Goal: Transaction & Acquisition: Purchase product/service

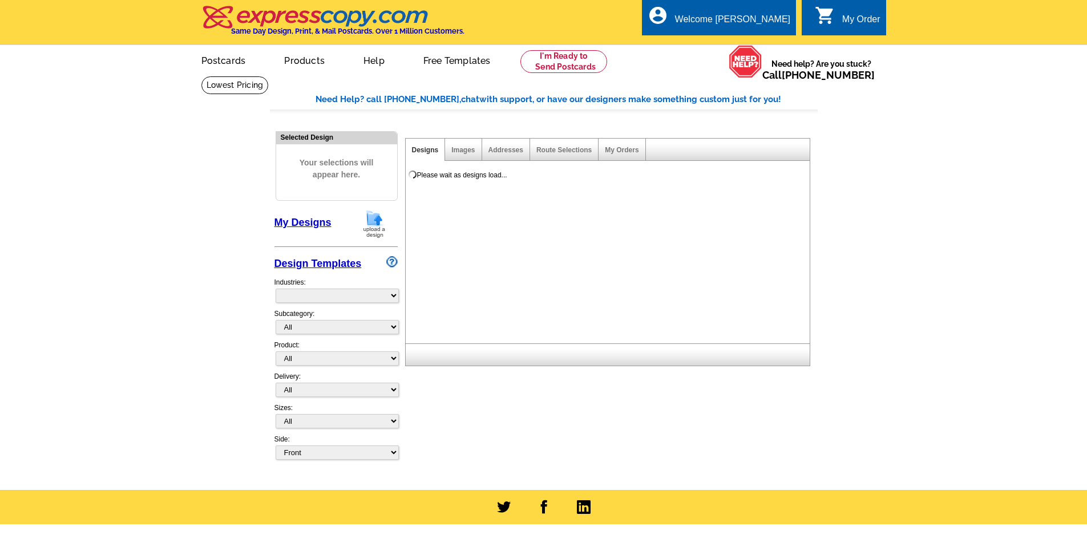
select select "785"
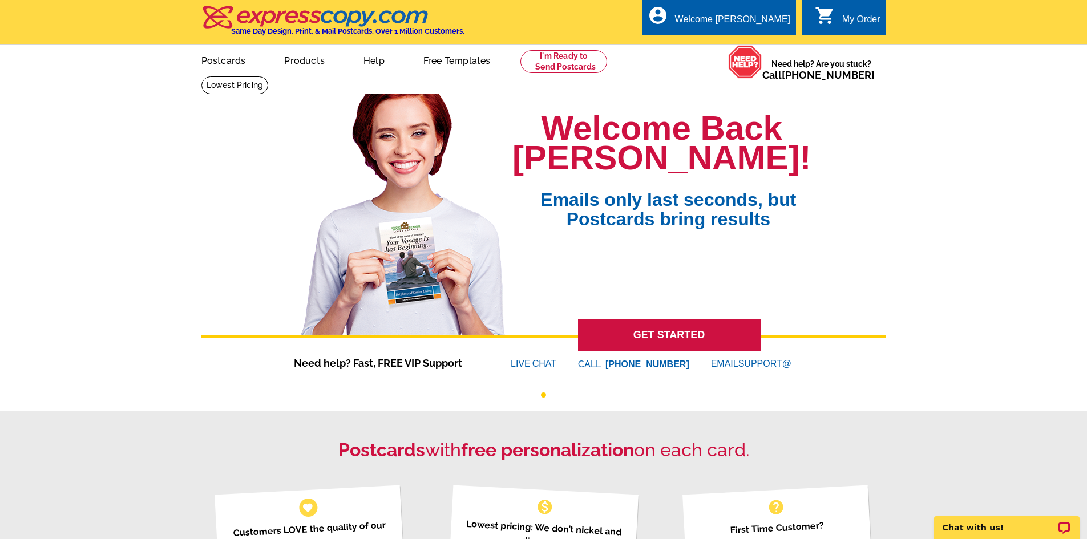
click at [856, 23] on div "My Order" at bounding box center [862, 22] width 38 height 16
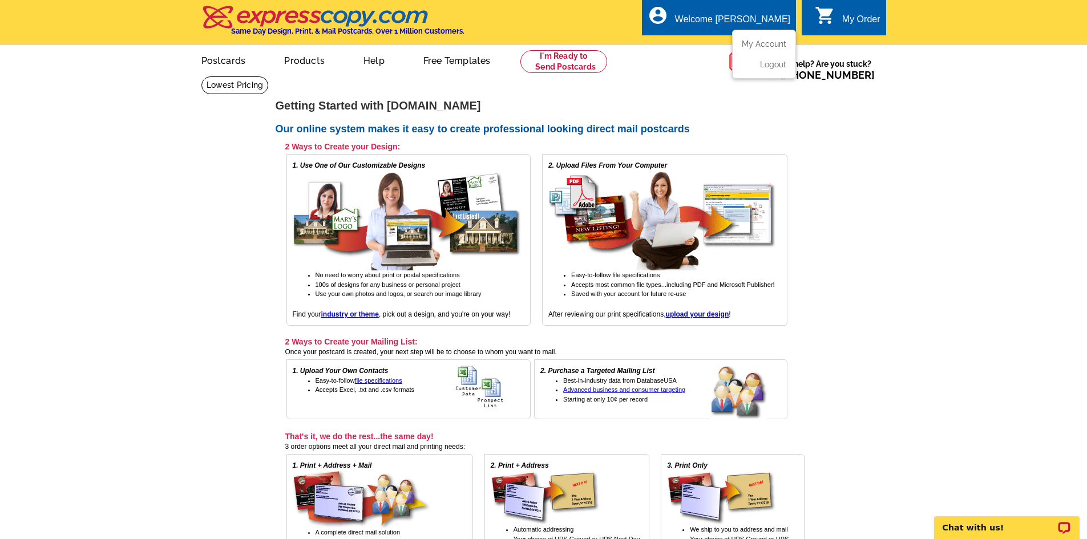
click at [726, 19] on div "Welcome [PERSON_NAME]" at bounding box center [732, 22] width 115 height 16
click at [751, 42] on link "My Account" at bounding box center [762, 44] width 49 height 10
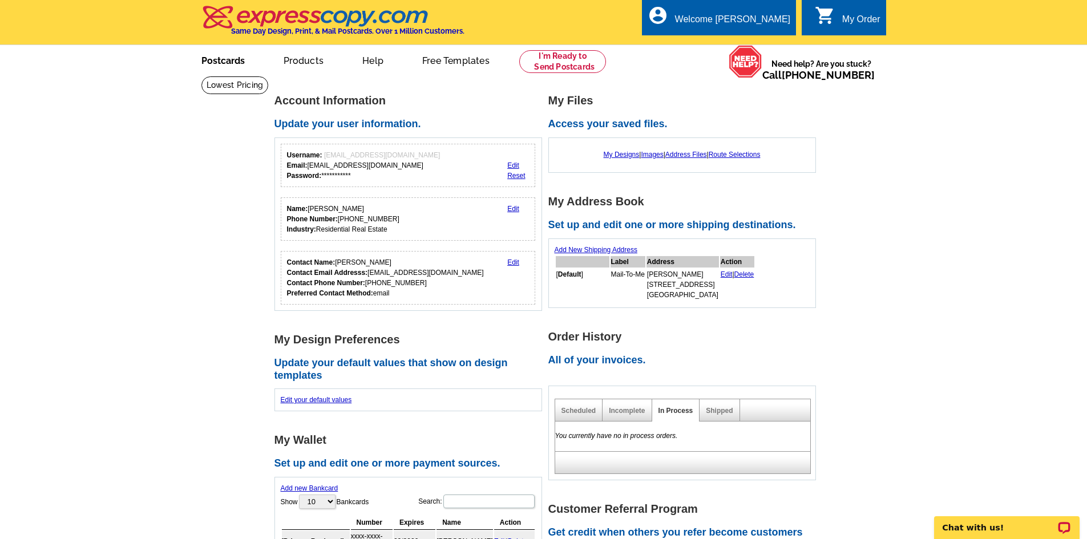
click at [220, 63] on link "Postcards" at bounding box center [223, 59] width 80 height 27
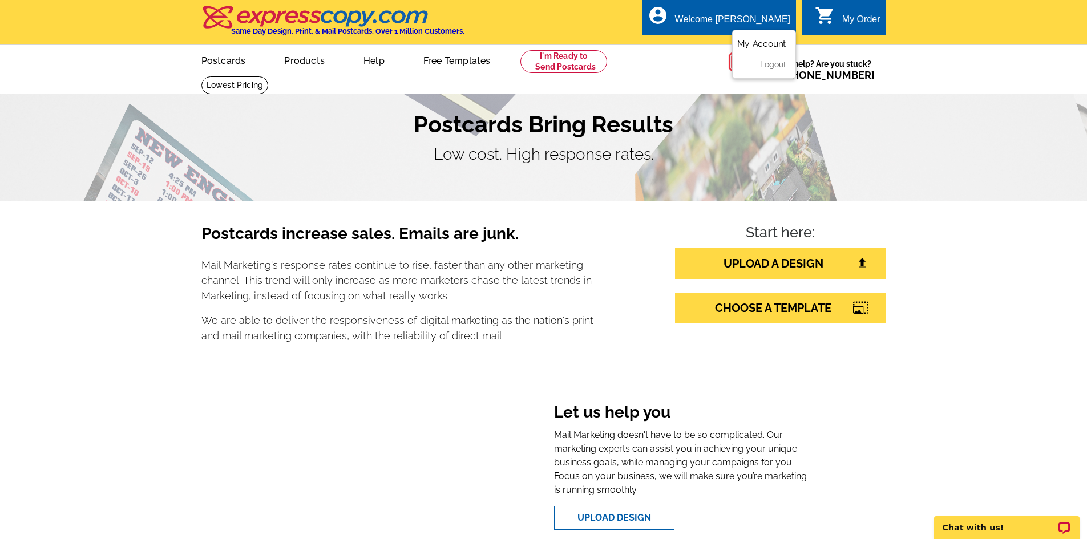
click at [768, 43] on link "My Account" at bounding box center [762, 44] width 49 height 10
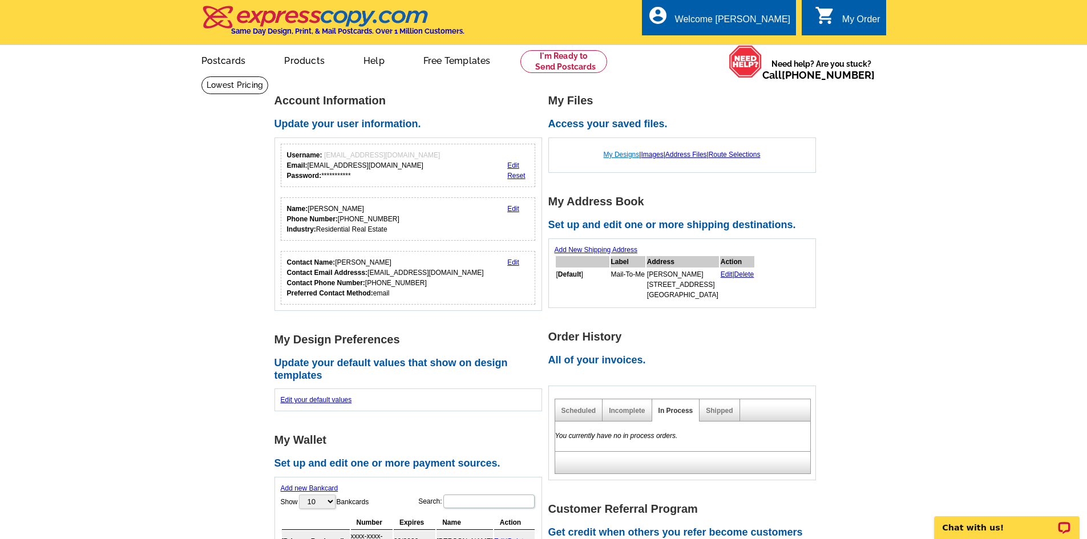
click at [613, 152] on link "My Designs" at bounding box center [622, 155] width 36 height 8
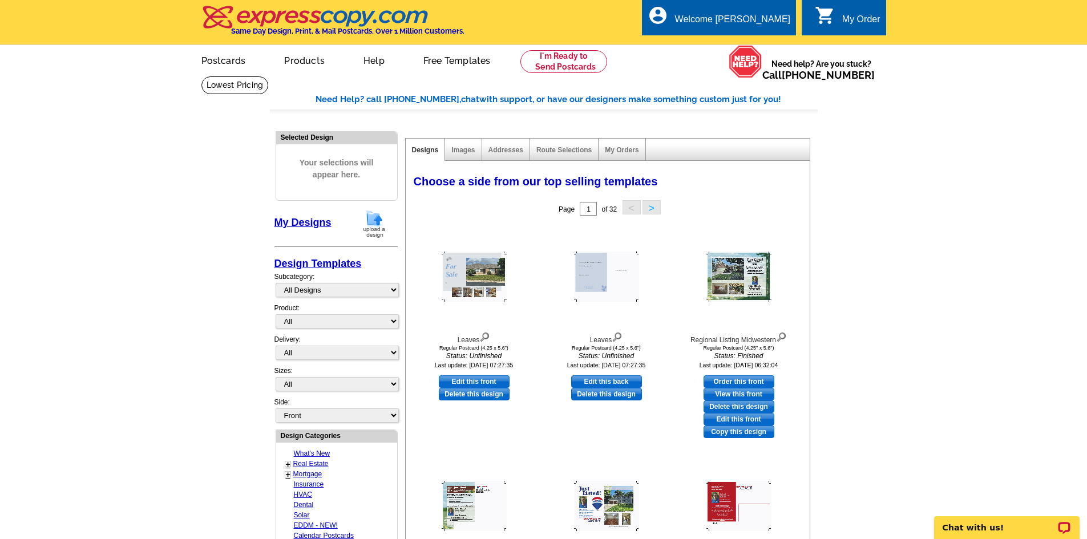
click at [467, 382] on link "Edit this front" at bounding box center [474, 382] width 71 height 13
select select "1"
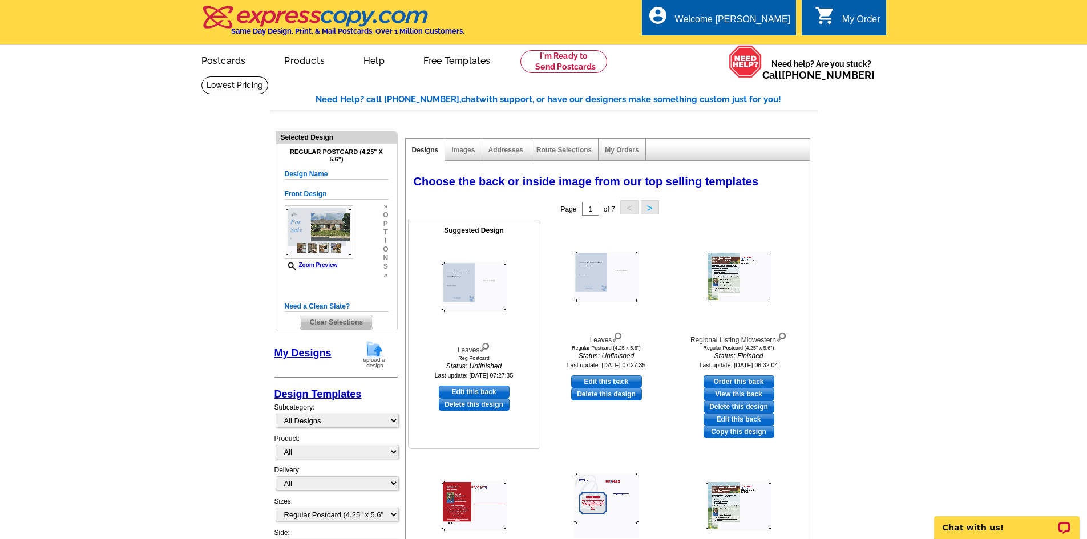
click at [469, 390] on link "Edit this back" at bounding box center [474, 392] width 71 height 13
select select "front"
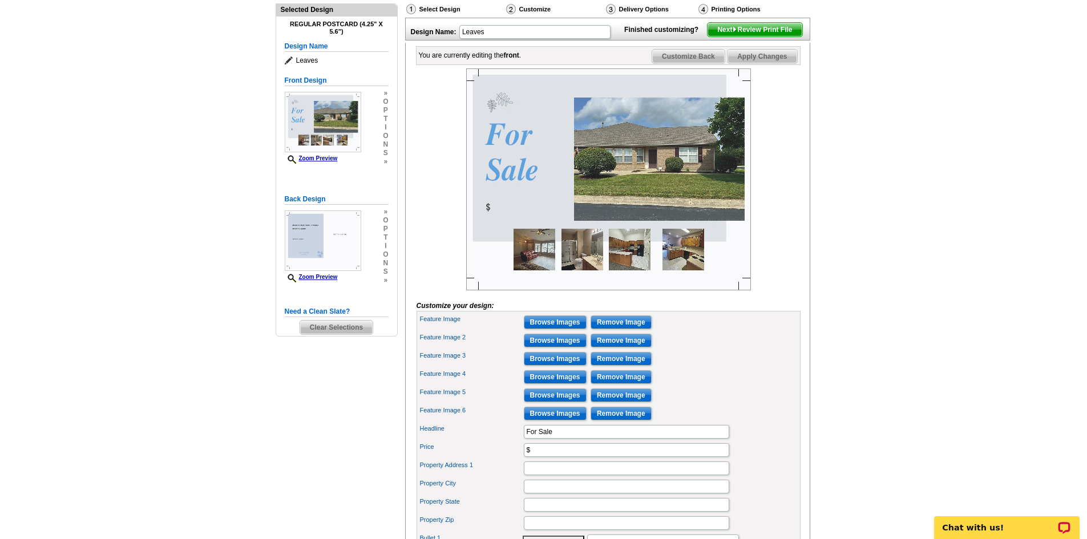
scroll to position [171, 0]
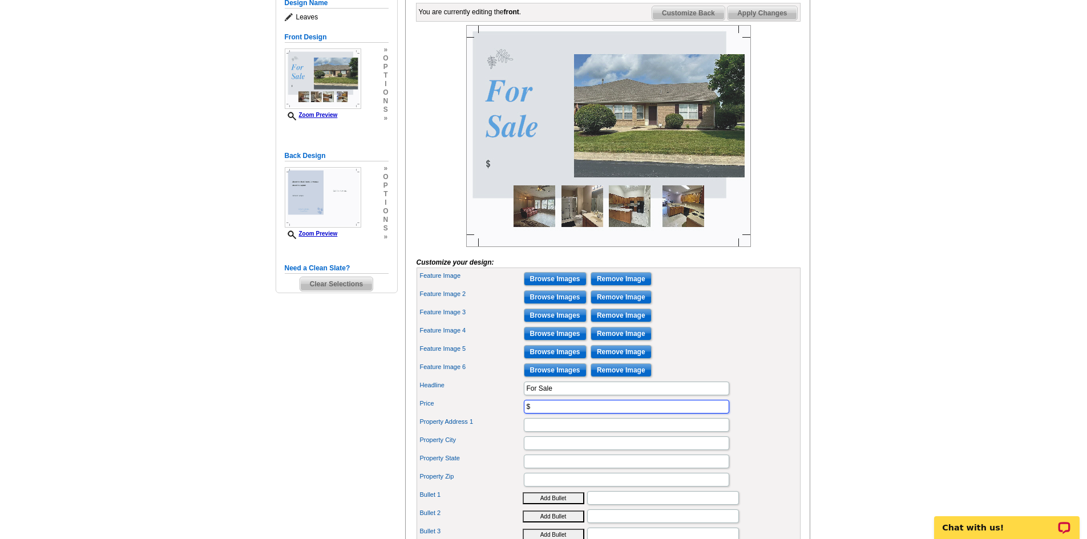
click at [539, 414] on input "$" at bounding box center [627, 407] width 206 height 14
type input "$189,900"
click at [550, 432] on input "Property Address 1" at bounding box center [627, 425] width 206 height 14
type input "[STREET_ADDRESS]"
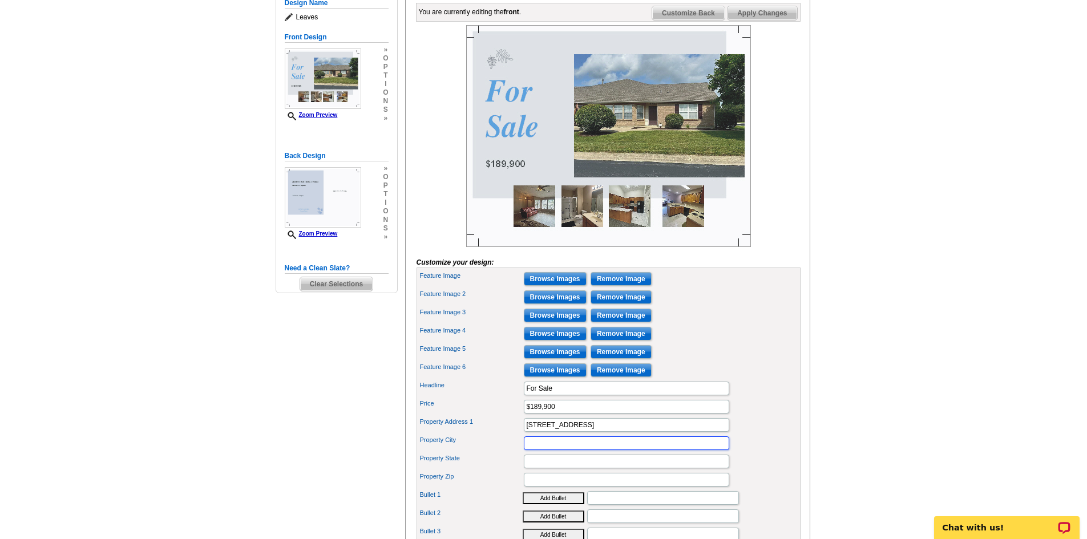
click at [541, 450] on input "Property City" at bounding box center [627, 444] width 206 height 14
type input "[PERSON_NAME]"
click at [539, 469] on input "Property State" at bounding box center [627, 462] width 206 height 14
type input "OH"
click at [538, 487] on input "Property Zip" at bounding box center [627, 480] width 206 height 14
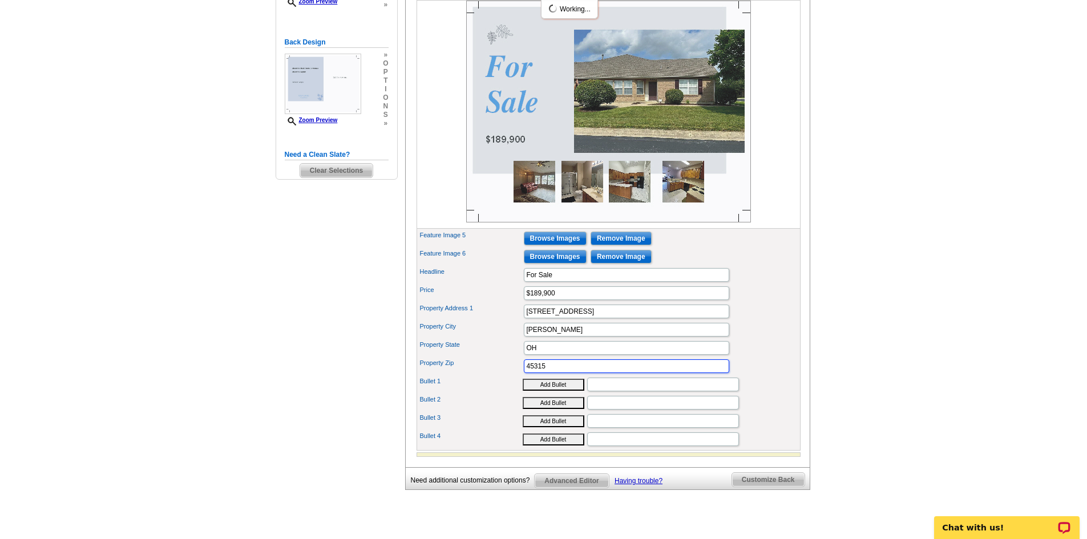
scroll to position [285, 0]
type input "45315"
click at [615, 391] on input "Bullet 1" at bounding box center [663, 384] width 152 height 14
click at [564, 390] on button "Add Bullet" at bounding box center [554, 384] width 62 height 12
type input "• Open floor plan with cathedral ceilings"
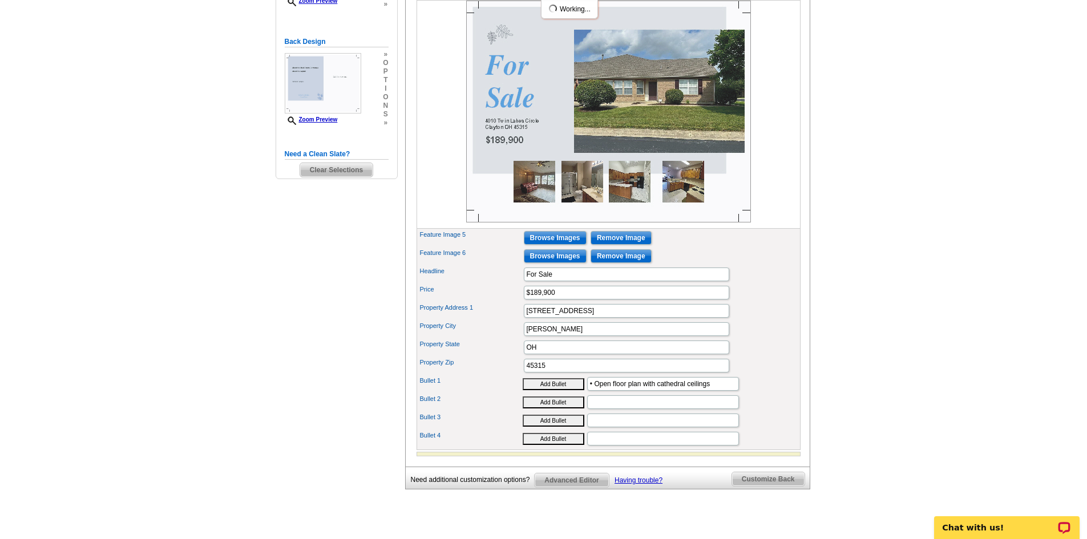
click at [567, 409] on button "Add Bullet" at bounding box center [554, 403] width 62 height 12
click at [601, 409] on input "•" at bounding box center [663, 403] width 152 height 14
type input "• Bright great room with new LVT plank flooring"
click at [563, 427] on button "Add Bullet" at bounding box center [554, 421] width 62 height 12
click at [599, 428] on input "•" at bounding box center [663, 421] width 152 height 14
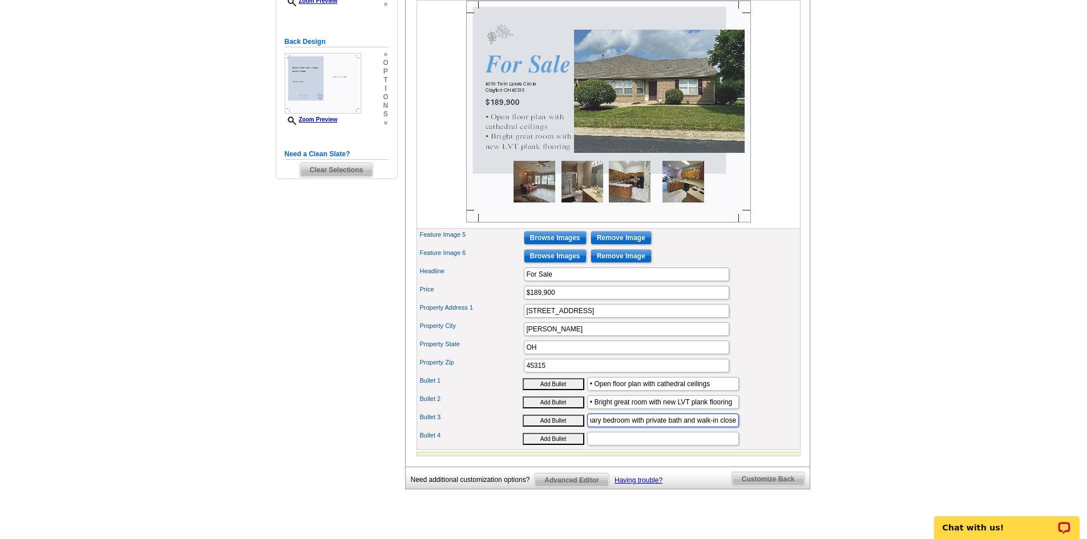
scroll to position [0, 37]
type input "• Large primary bedroom with private bath and walk-in closet"
click at [562, 445] on button "Add Bullet" at bounding box center [554, 439] width 62 height 12
type input "•"
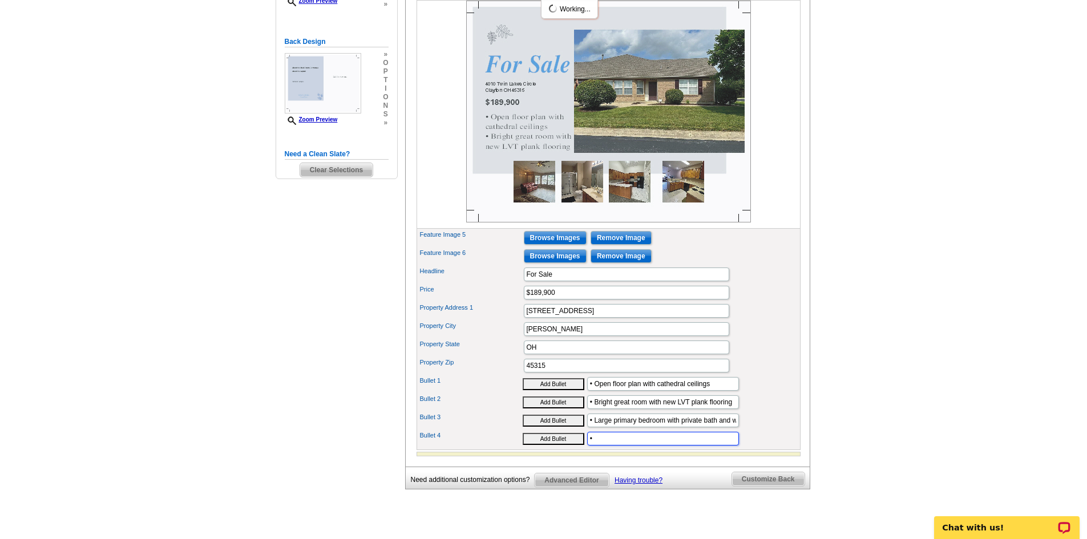
click at [600, 446] on input "•" at bounding box center [663, 439] width 152 height 14
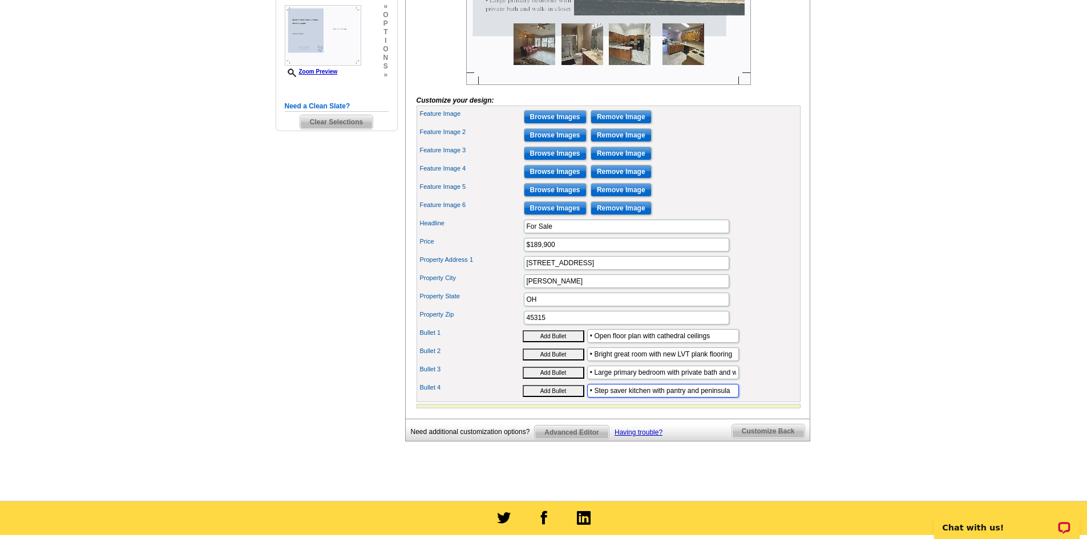
scroll to position [343, 0]
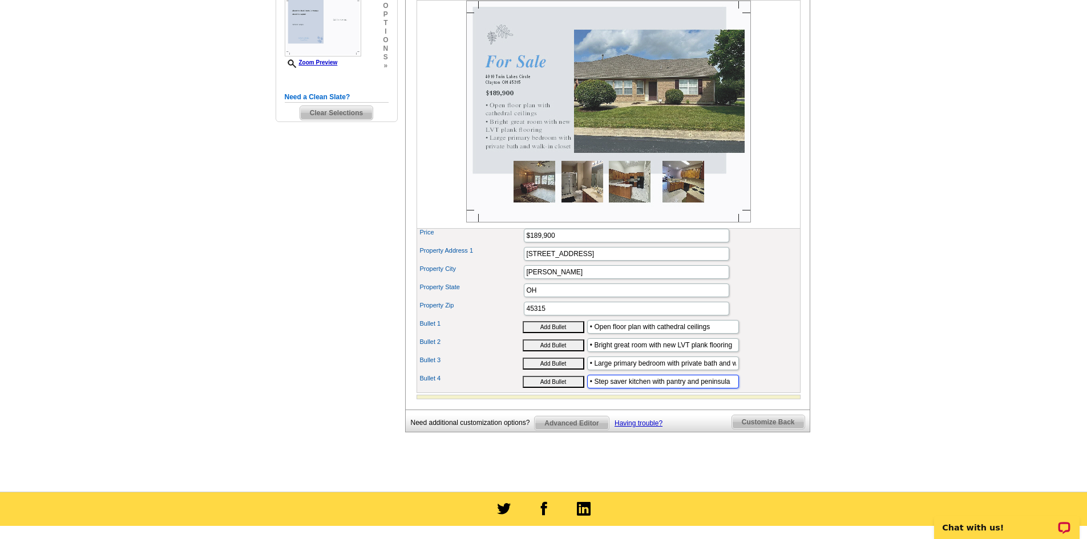
type input "• Step saver kitchen with pantry and peninsula"
click at [759, 429] on span "Customize Back" at bounding box center [768, 423] width 72 height 14
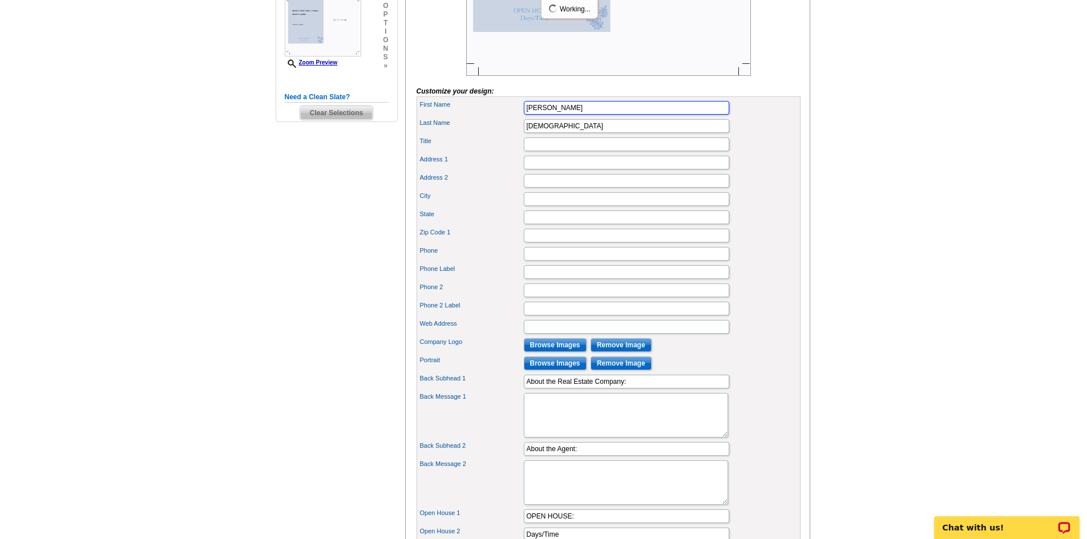
drag, startPoint x: 565, startPoint y: 128, endPoint x: 478, endPoint y: 142, distance: 87.3
click at [478, 142] on div "First Name [PERSON_NAME] Last Name Temple Title Address 1 Address 2" at bounding box center [609, 330] width 384 height 468
type input "[PERSON_NAME]"
click at [544, 151] on input "Title" at bounding box center [627, 145] width 206 height 14
type input "Real Estate Specialist"
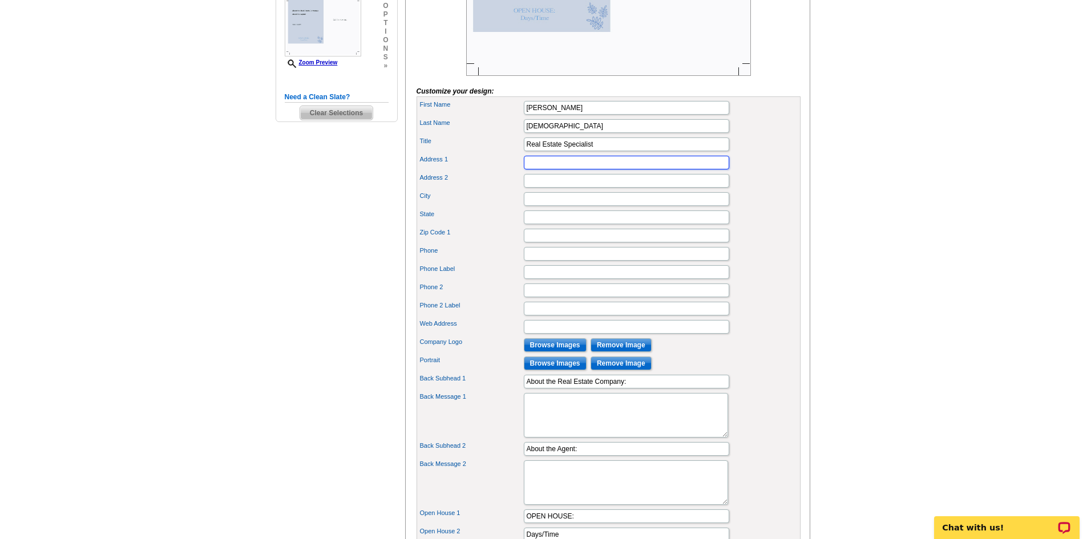
click at [571, 170] on input "Address 1" at bounding box center [627, 163] width 206 height 14
type input "[STREET_ADDRESS][PERSON_NAME]"
click at [547, 206] on input "City" at bounding box center [627, 199] width 206 height 14
type input "[GEOGRAPHIC_DATA]"
type input "OH"
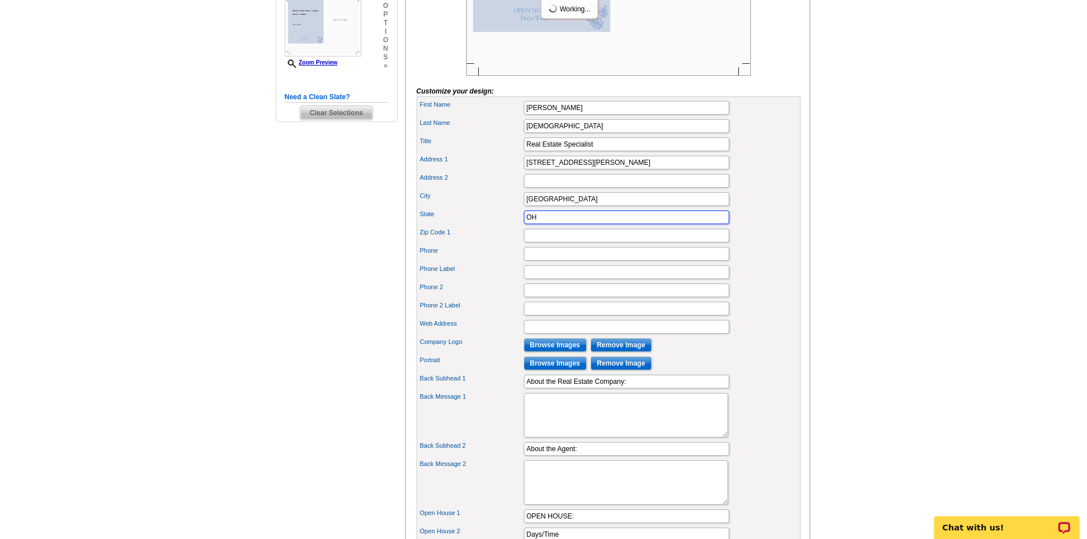
type input "45414"
drag, startPoint x: 541, startPoint y: 273, endPoint x: 615, endPoint y: 271, distance: 74.3
click at [541, 261] on input "Phone" at bounding box center [627, 254] width 206 height 14
type input "[PHONE_NUMBER]"
click at [561, 334] on input "Web Address" at bounding box center [627, 327] width 206 height 14
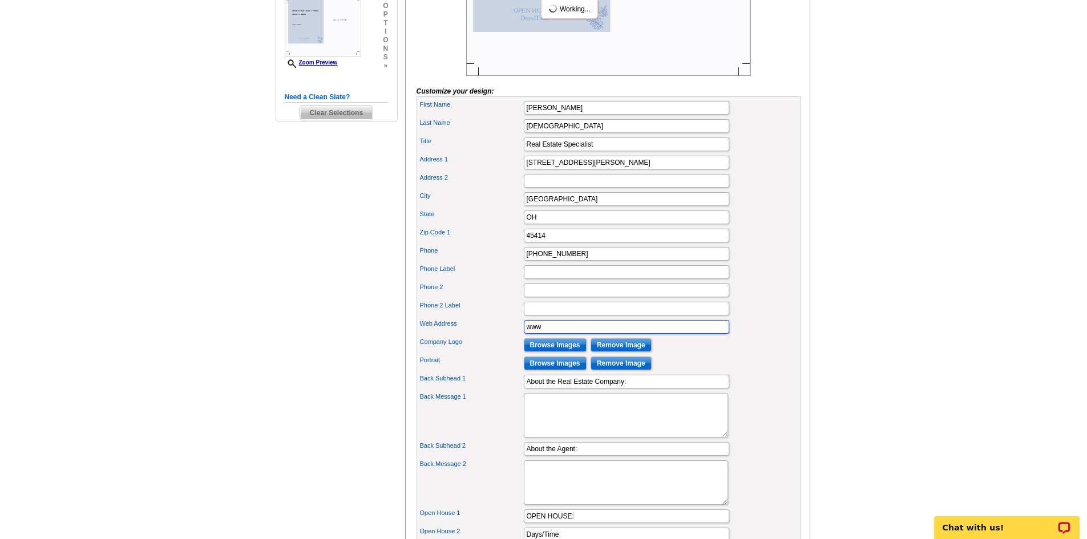
type input "[DOMAIN_NAME]"
click at [561, 352] on input "Browse Images" at bounding box center [555, 346] width 63 height 14
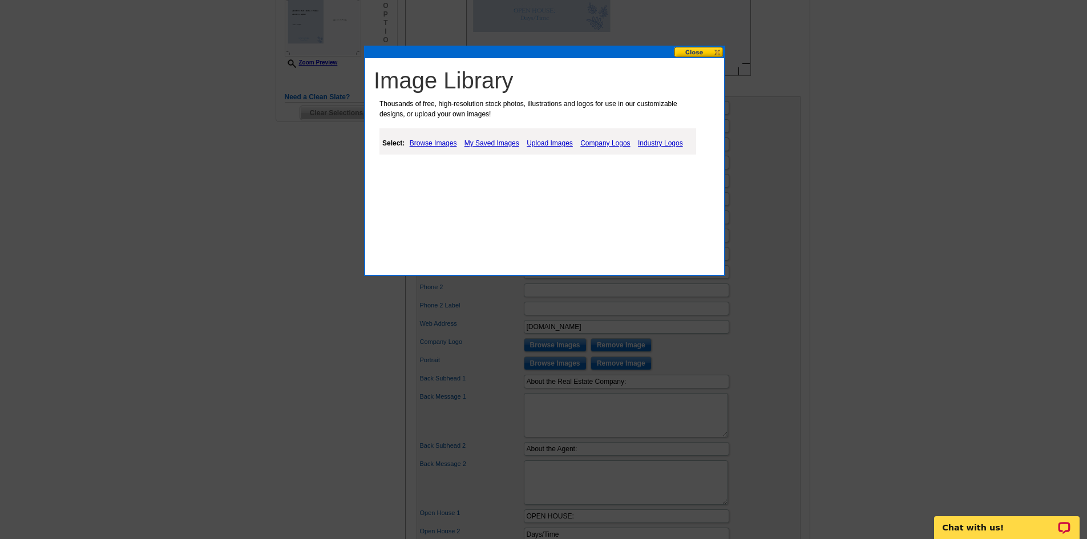
click at [490, 146] on link "My Saved Images" at bounding box center [492, 143] width 61 height 14
click at [493, 144] on link "My Saved Images" at bounding box center [492, 143] width 61 height 14
click at [490, 141] on link "My Saved Images" at bounding box center [492, 143] width 61 height 14
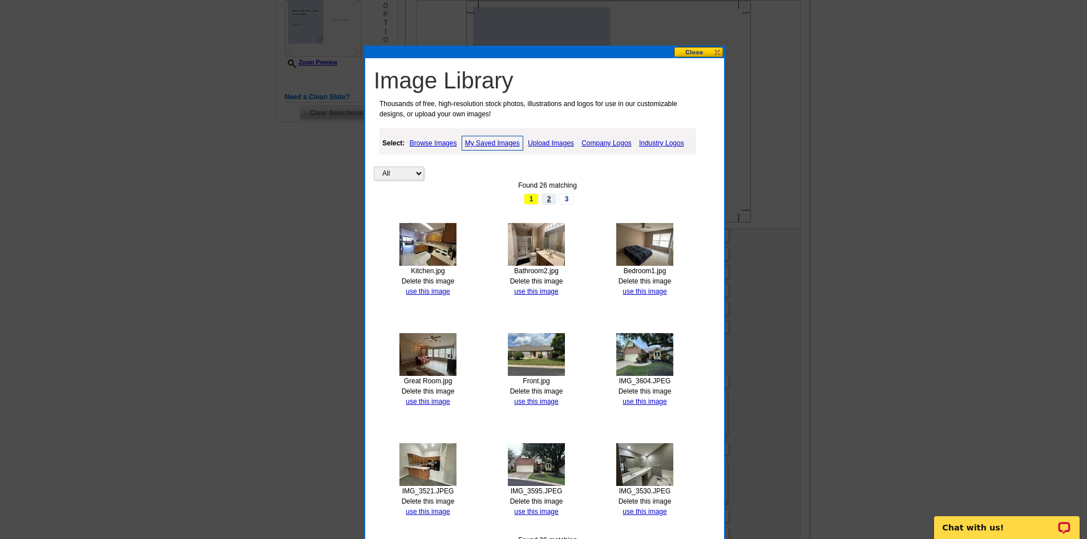
click at [550, 199] on link "2" at bounding box center [549, 199] width 15 height 11
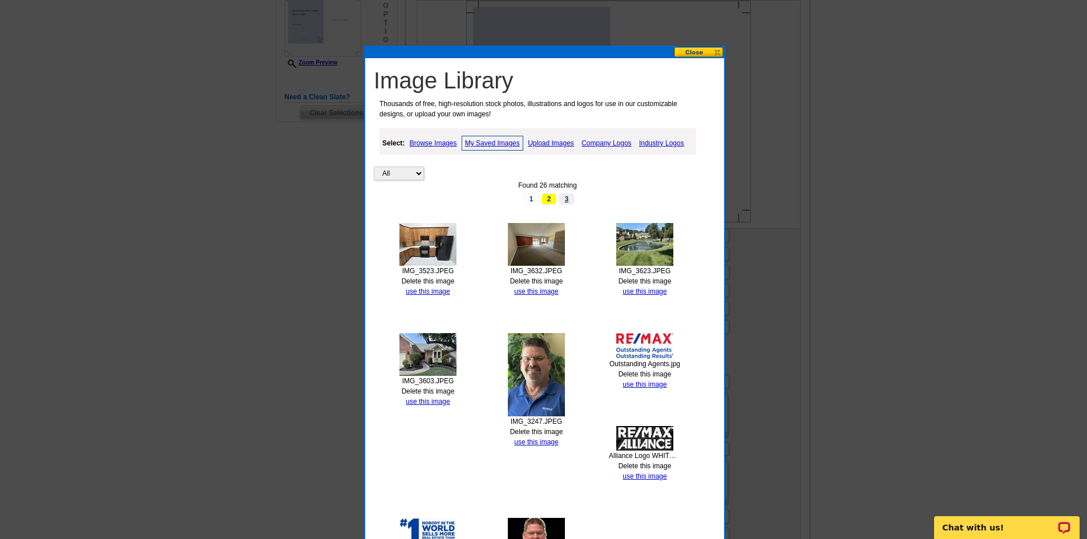
click at [565, 199] on link "3" at bounding box center [566, 199] width 15 height 11
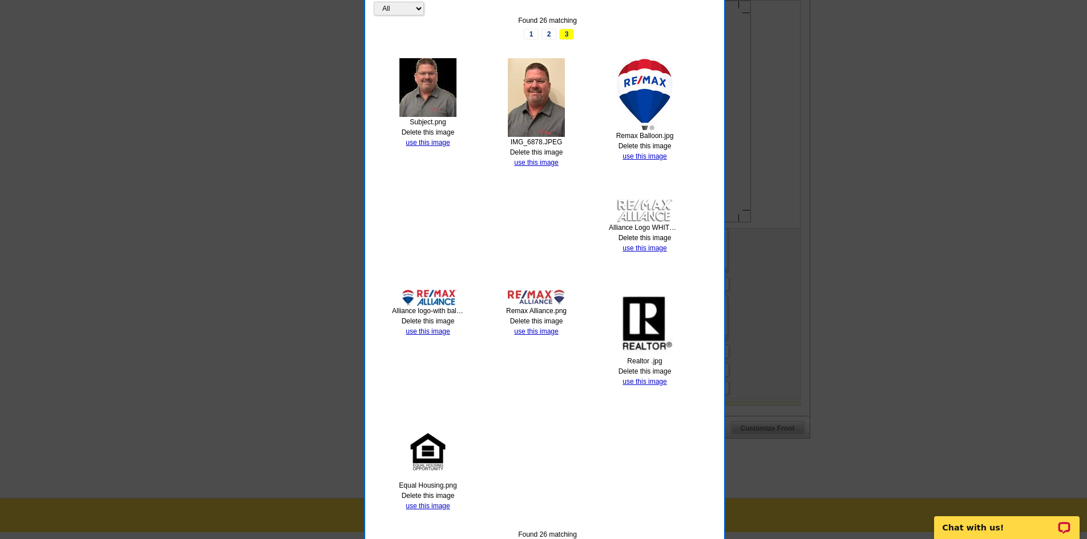
scroll to position [514, 0]
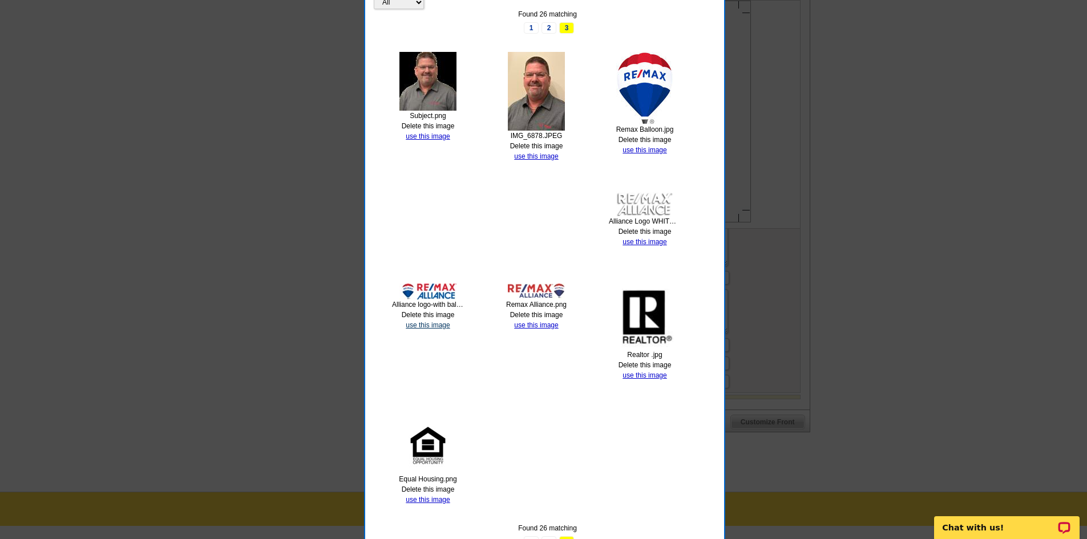
click at [434, 324] on link "use this image" at bounding box center [428, 325] width 44 height 8
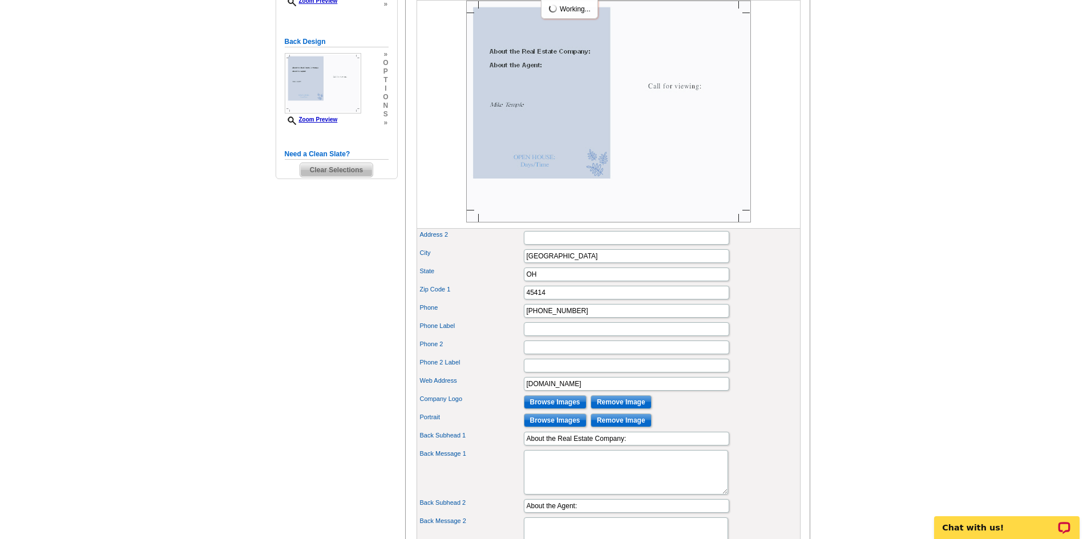
scroll to position [457, 0]
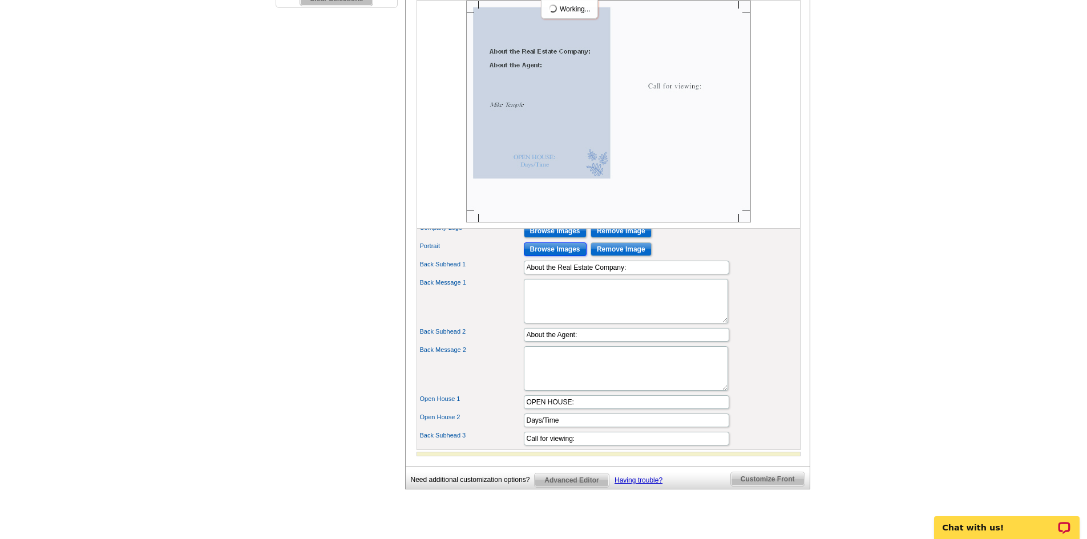
click at [555, 256] on input "Browse Images" at bounding box center [555, 250] width 63 height 14
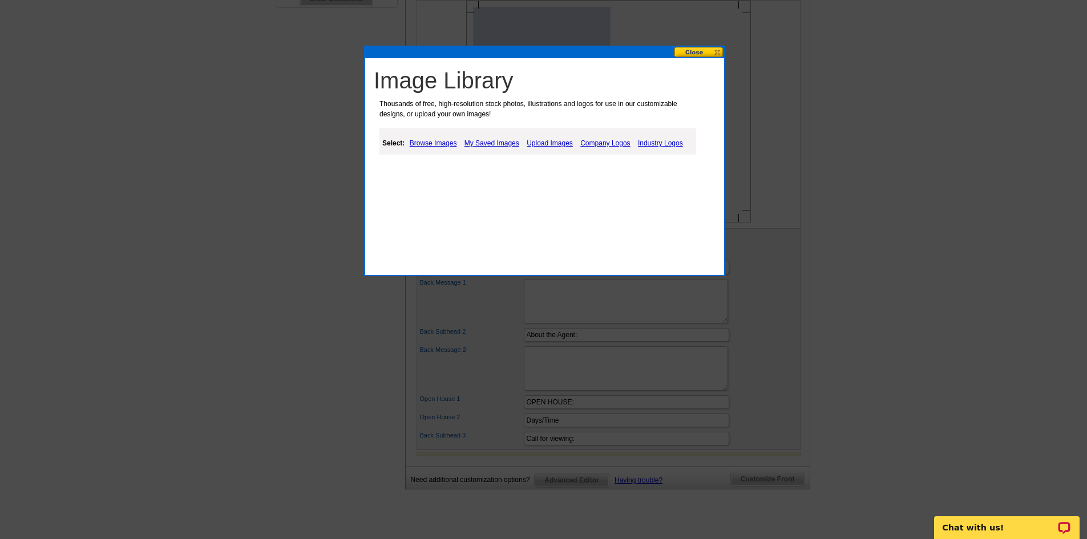
click at [484, 140] on link "My Saved Images" at bounding box center [492, 143] width 61 height 14
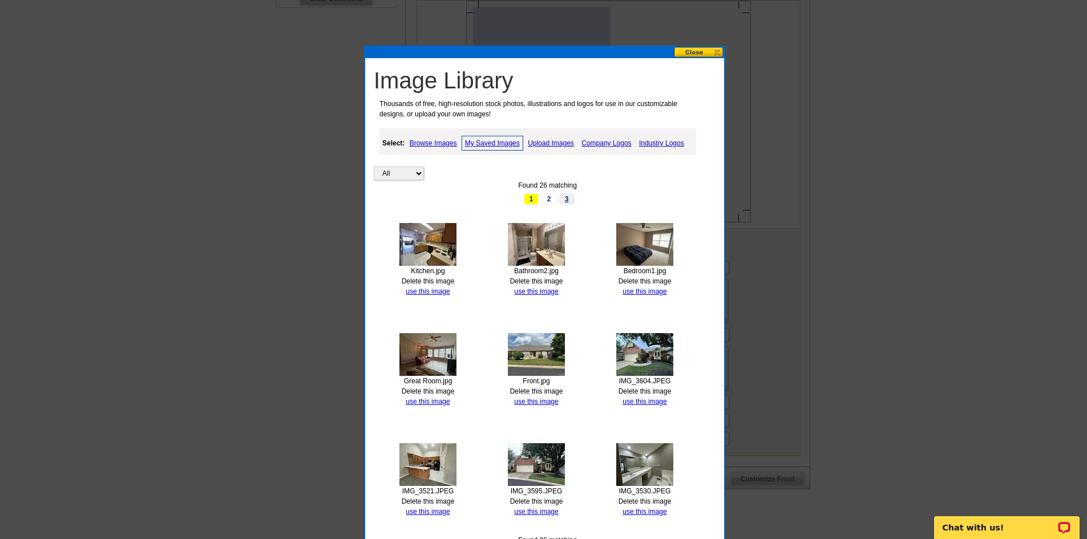
click at [564, 198] on link "3" at bounding box center [566, 199] width 15 height 11
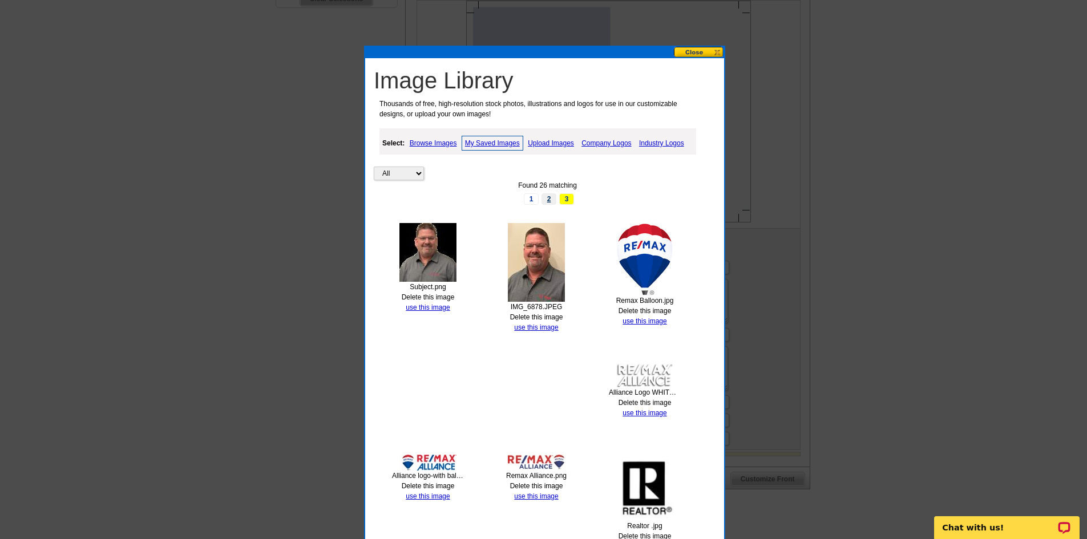
click at [548, 200] on link "2" at bounding box center [549, 199] width 15 height 11
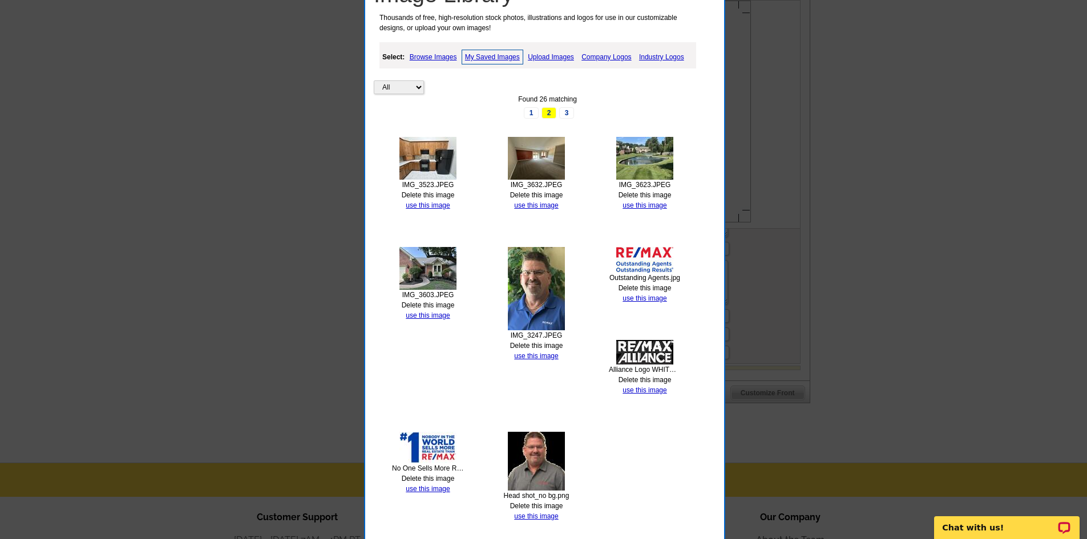
scroll to position [571, 0]
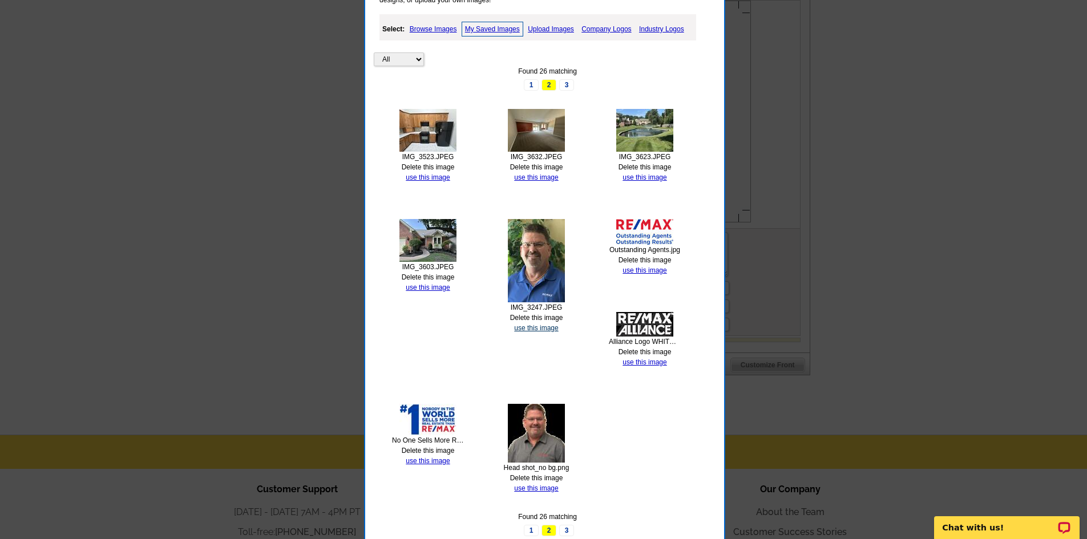
click at [538, 325] on link "use this image" at bounding box center [536, 328] width 44 height 8
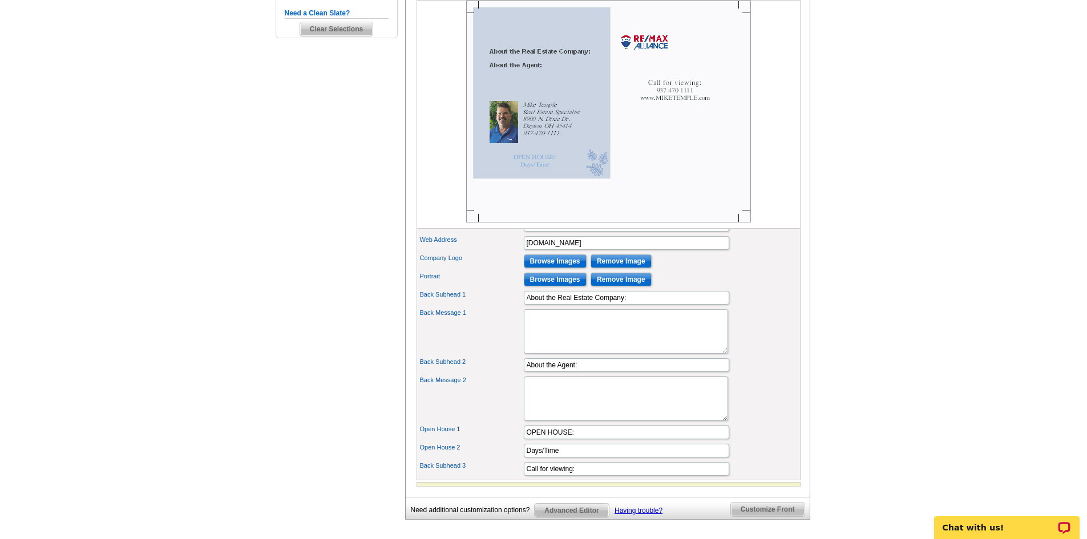
scroll to position [457, 0]
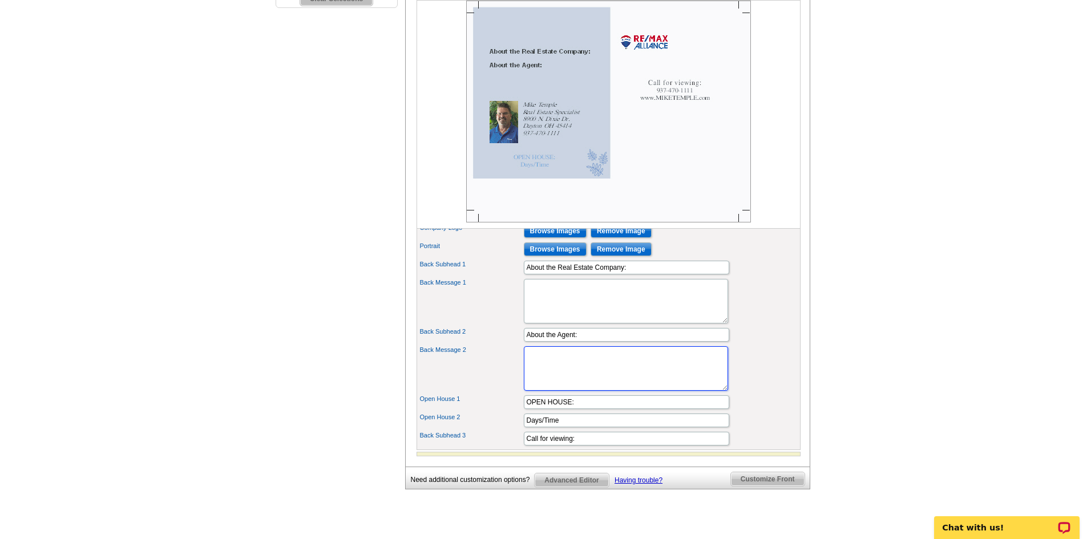
click at [536, 376] on textarea "Back Message 2" at bounding box center [626, 369] width 204 height 45
type textarea "With over 35 years of experience, I can help sell your home too!"
drag, startPoint x: 605, startPoint y: 424, endPoint x: 437, endPoint y: 444, distance: 169.7
click at [438, 442] on div "First Name [PERSON_NAME] Last Name Temple Title Real Estate Specialist City" at bounding box center [609, 216] width 384 height 468
drag, startPoint x: 558, startPoint y: 441, endPoint x: 523, endPoint y: 440, distance: 34.8
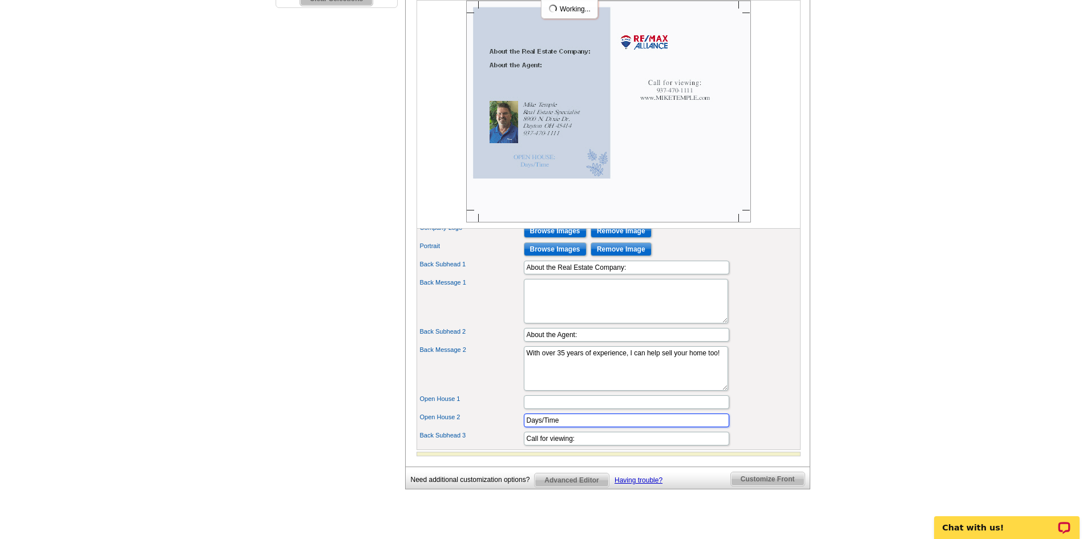
click at [517, 430] on div "Open House 2 Days/Time" at bounding box center [609, 421] width 380 height 18
click at [772, 366] on div "Back Message 2 With over 35 years of experience, I can help sell your home too!" at bounding box center [609, 368] width 380 height 49
click at [586, 446] on input "Call for viewing:" at bounding box center [627, 439] width 206 height 14
drag, startPoint x: 575, startPoint y: 458, endPoint x: 551, endPoint y: 461, distance: 24.8
click at [551, 446] on input "Call for viewing:" at bounding box center [627, 439] width 206 height 14
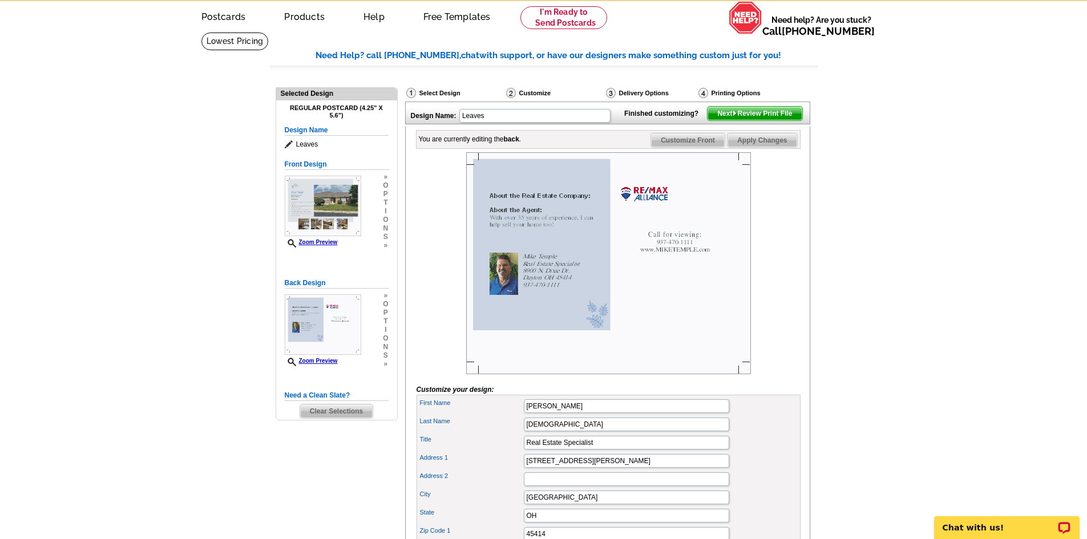
scroll to position [0, 0]
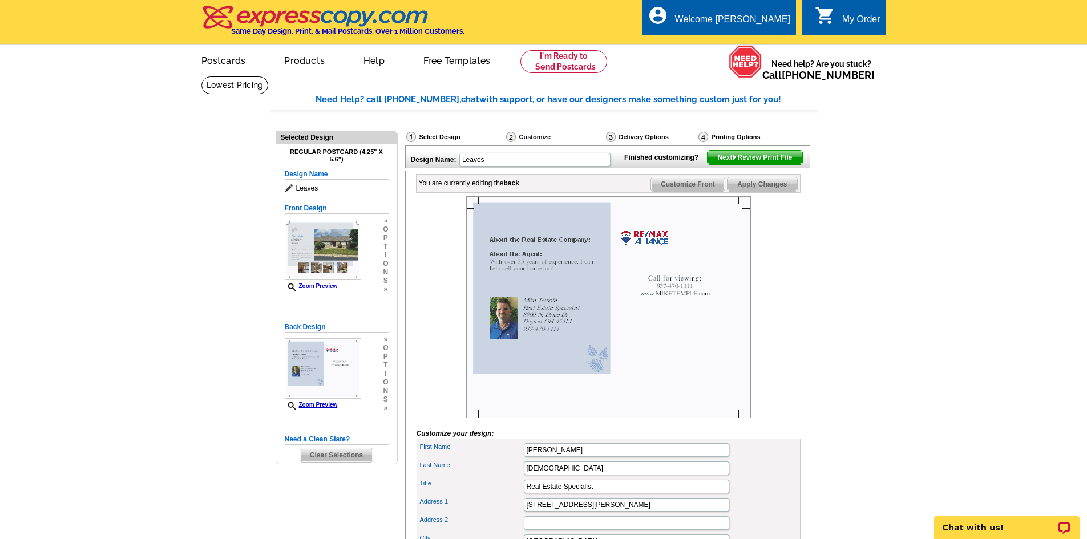
type input "Call for a showing!"
click at [762, 191] on span "Apply Changes" at bounding box center [762, 185] width 69 height 14
click at [764, 164] on span "Next Review Print File" at bounding box center [755, 158] width 94 height 14
